Goal: Information Seeking & Learning: Learn about a topic

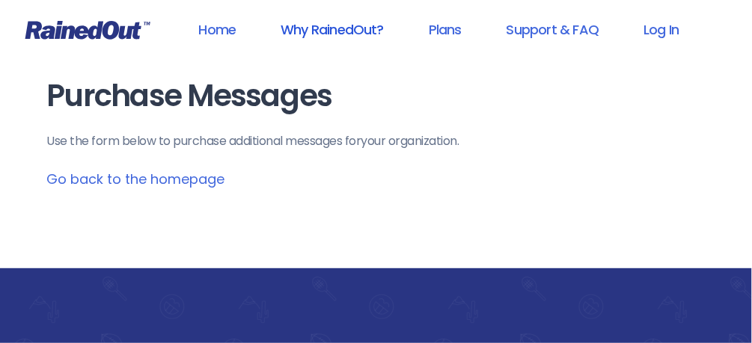
click at [345, 26] on link "Why RainedOut?" at bounding box center [332, 30] width 142 height 34
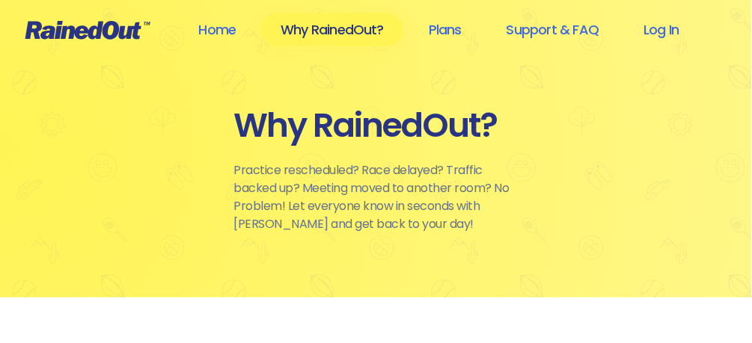
click at [345, 26] on link "Why RainedOut?" at bounding box center [332, 30] width 142 height 34
